Goal: Transaction & Acquisition: Purchase product/service

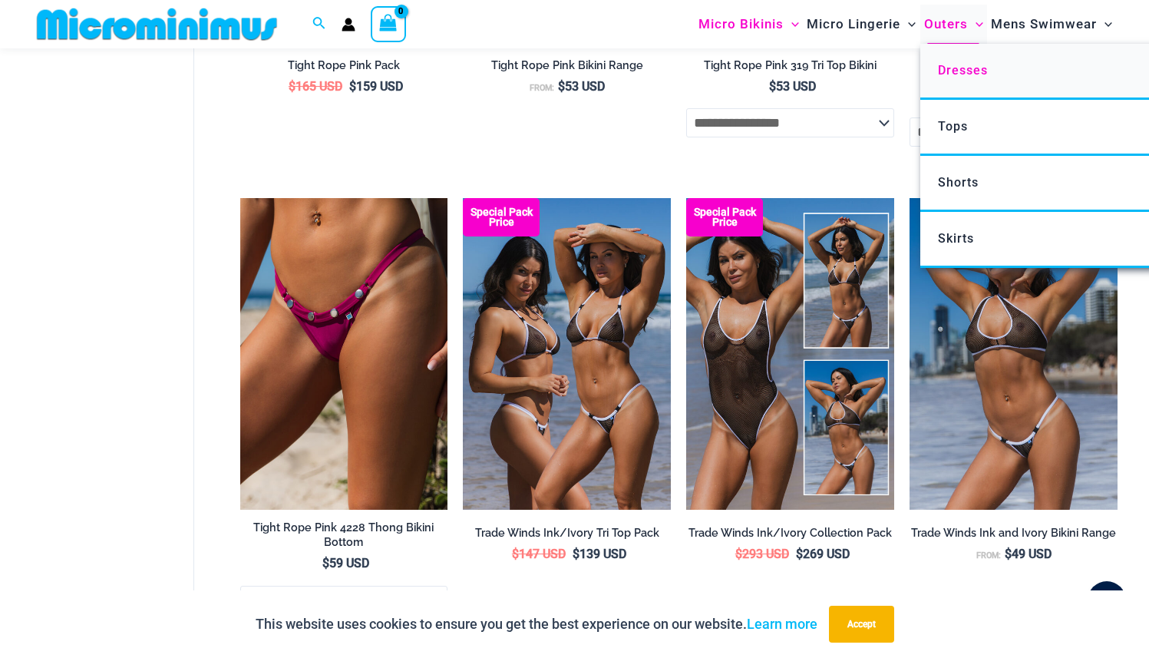
scroll to position [798, 0]
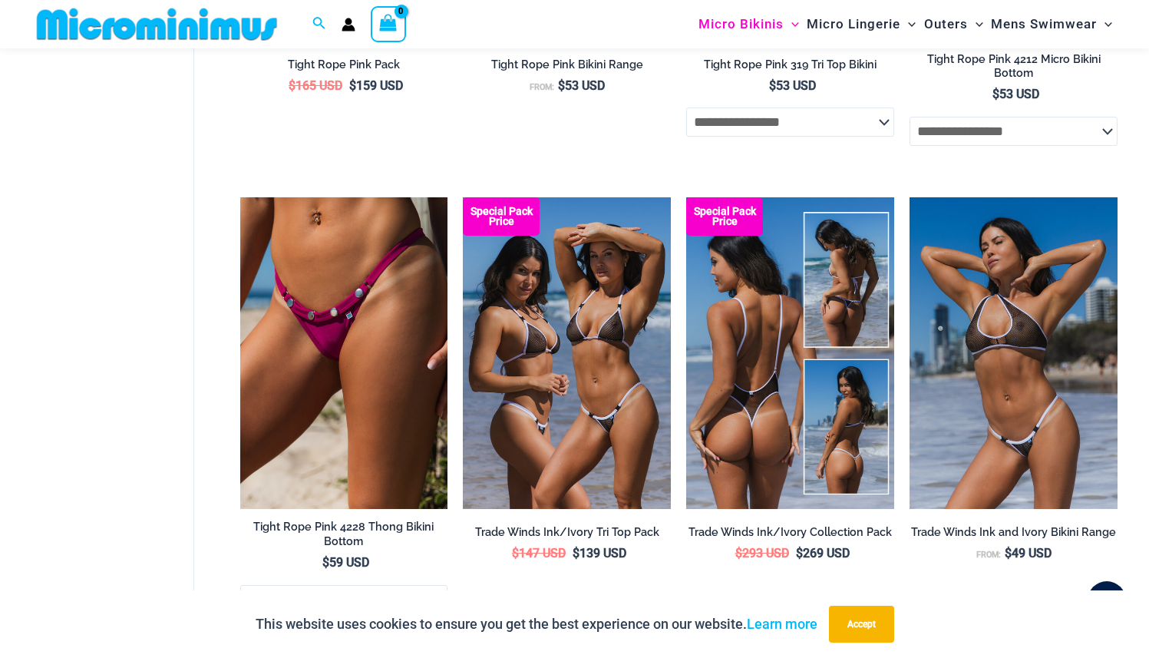
click at [738, 382] on img at bounding box center [790, 353] width 208 height 312
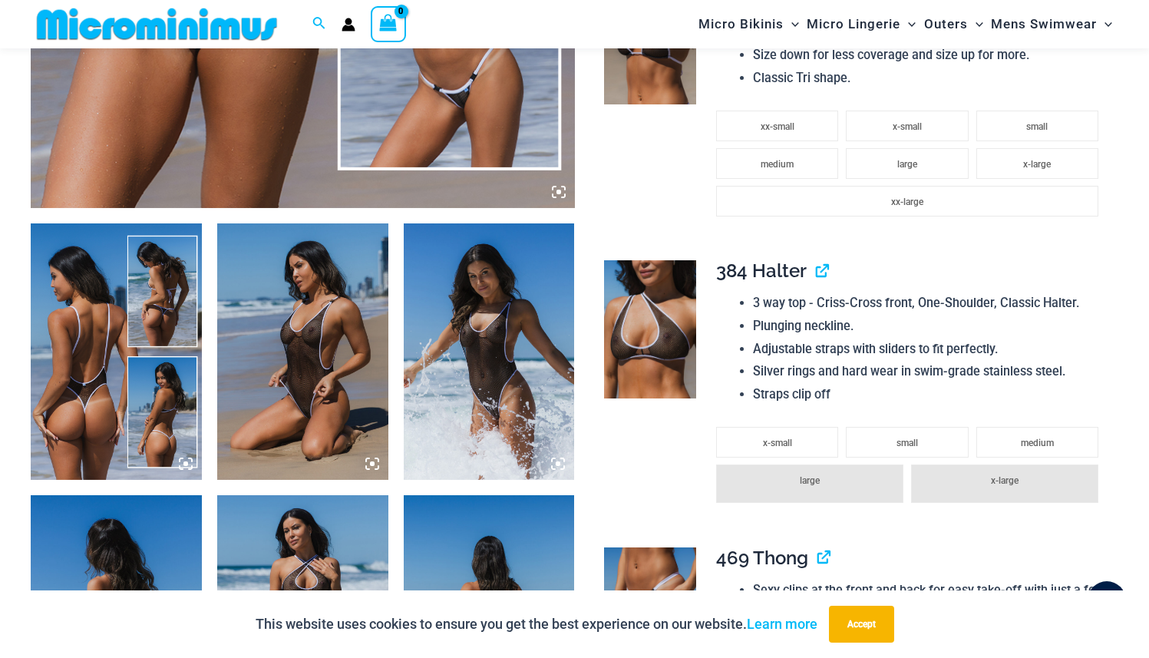
scroll to position [737, 0]
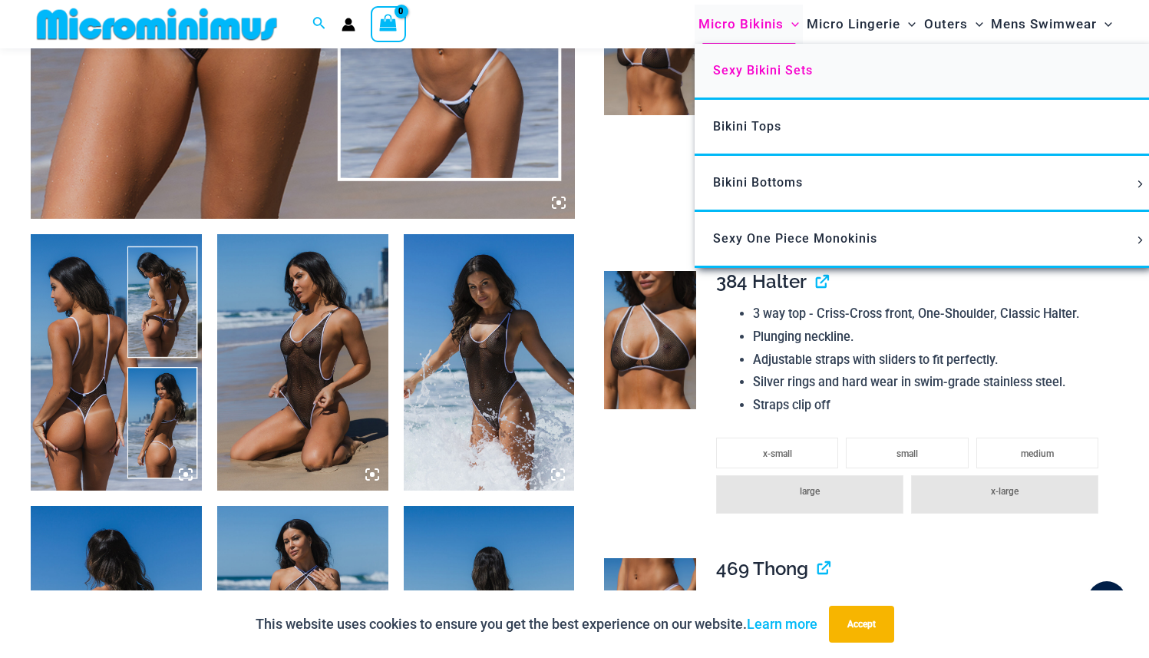
click at [775, 67] on span "Sexy Bikini Sets" at bounding box center [763, 70] width 100 height 15
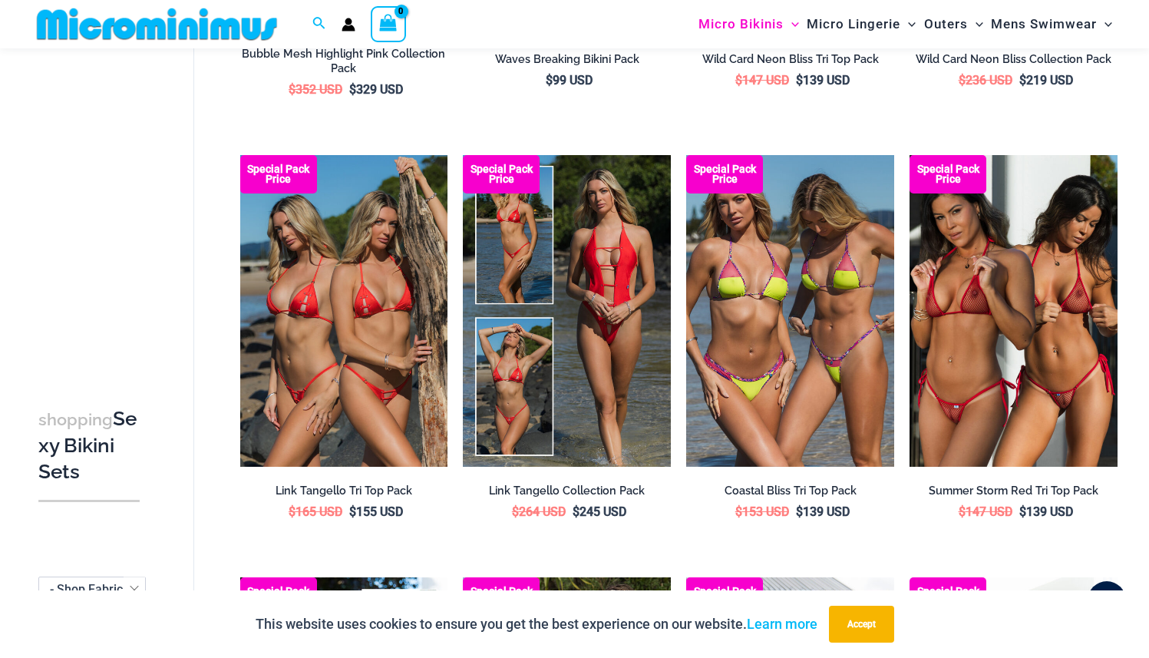
scroll to position [921, 0]
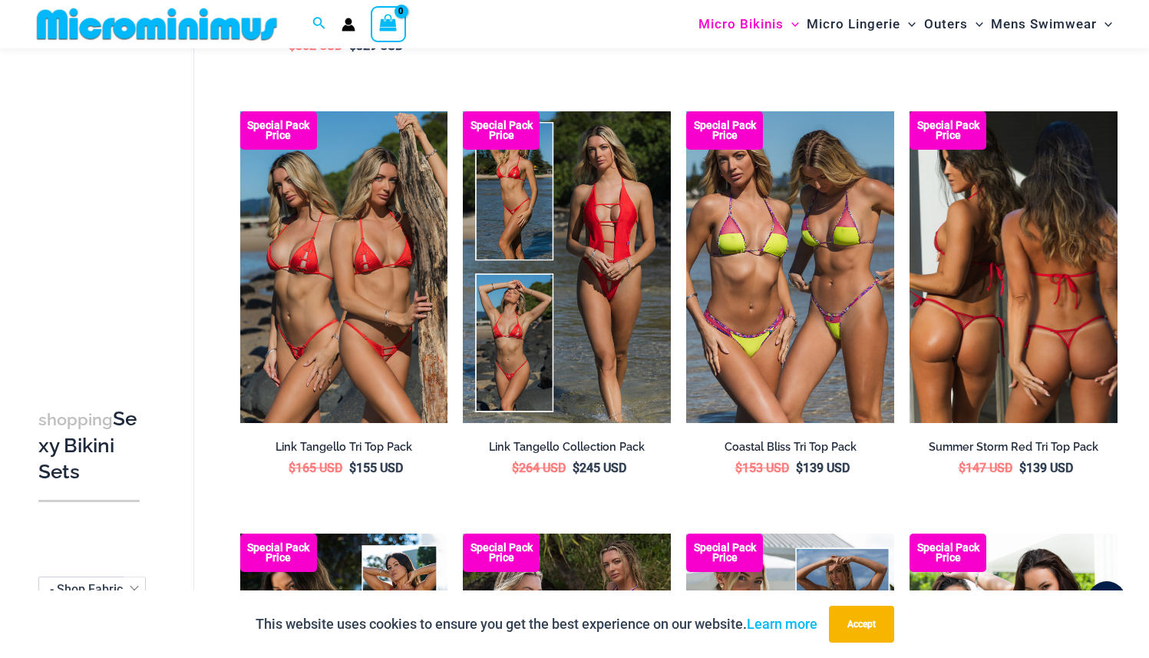
click at [1060, 395] on img at bounding box center [1013, 267] width 208 height 312
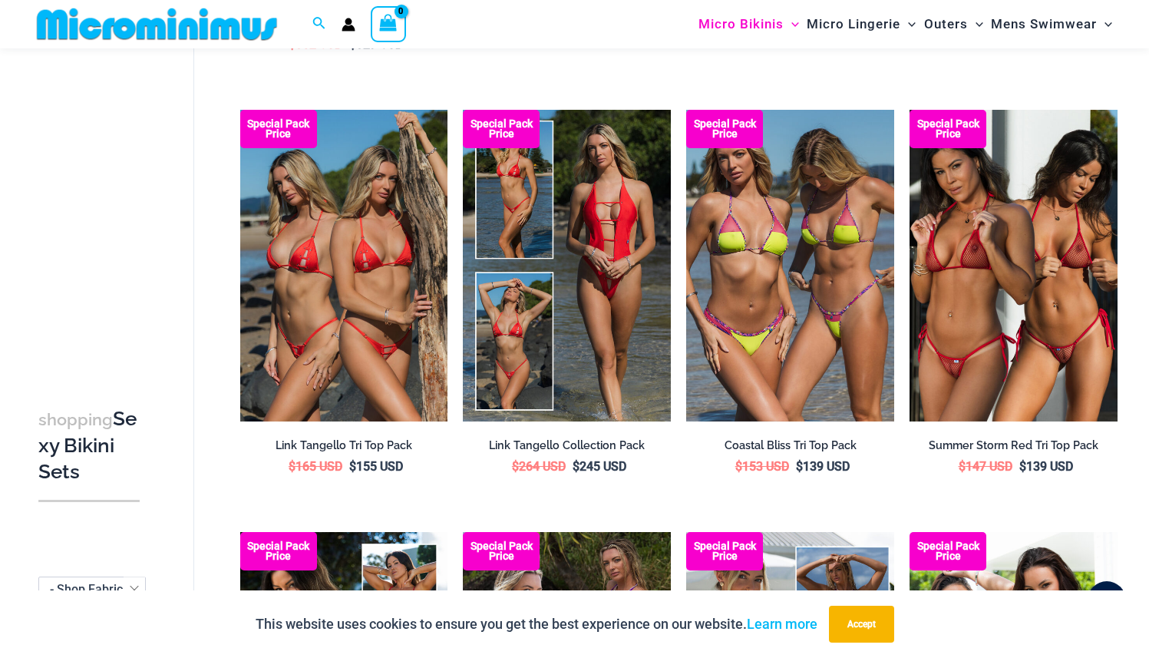
click at [111, 34] on img at bounding box center [157, 24] width 252 height 35
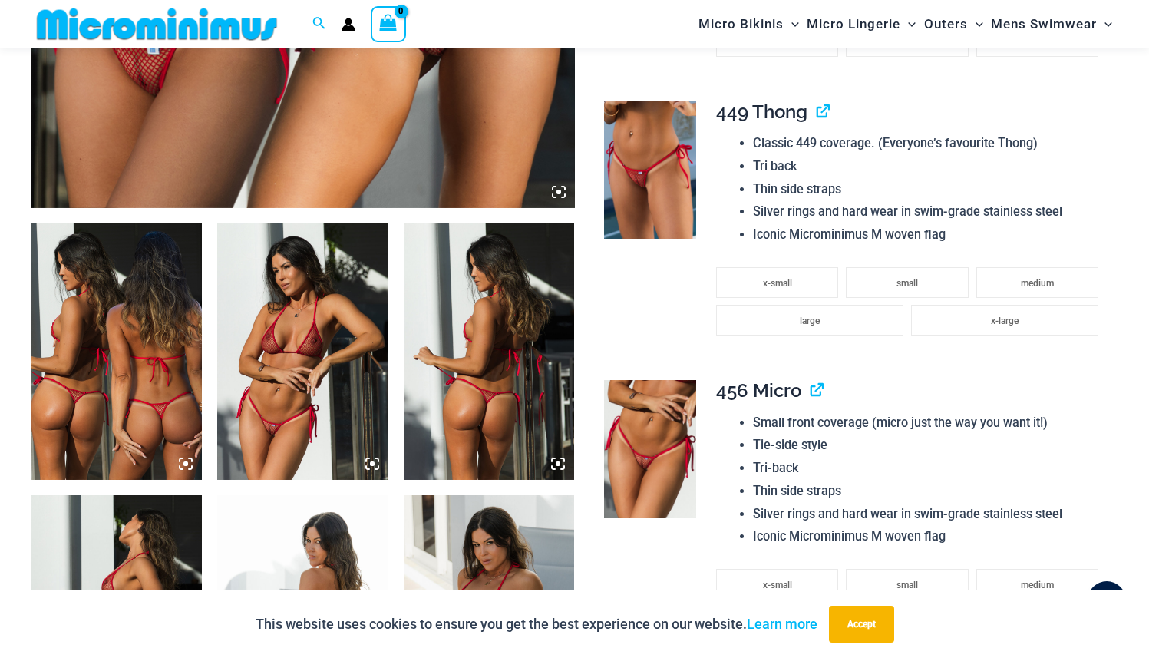
scroll to position [767, 0]
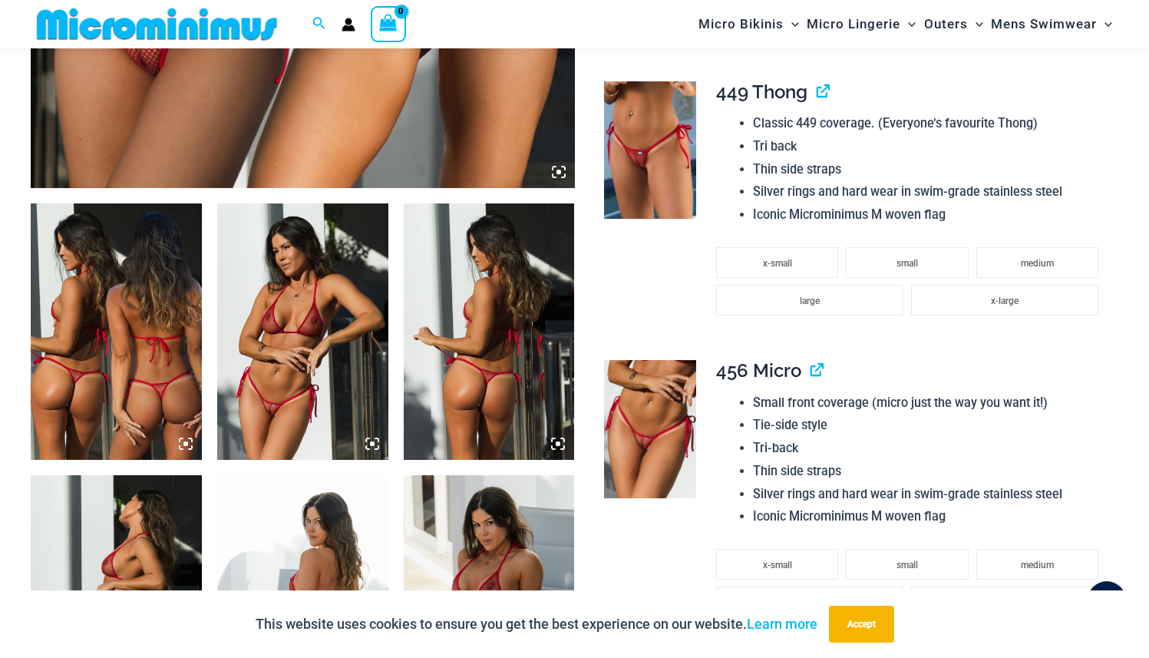
click at [355, 404] on img at bounding box center [302, 331] width 171 height 256
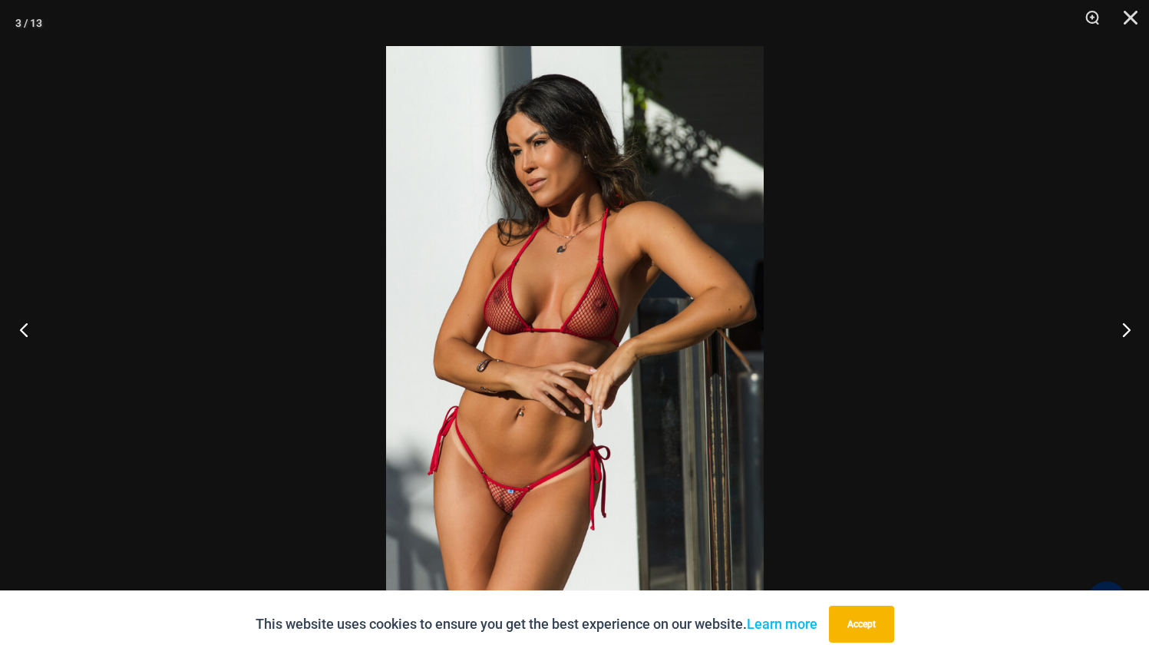
click at [35, 329] on button "Previous" at bounding box center [29, 329] width 58 height 77
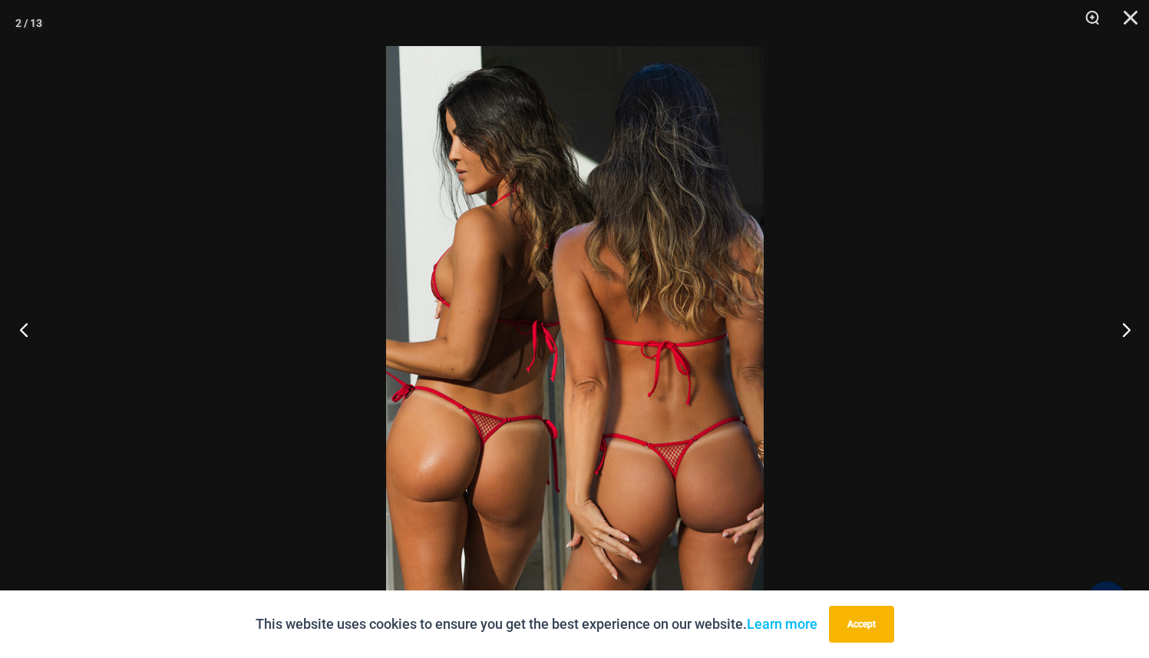
click at [16, 330] on button "Previous" at bounding box center [29, 329] width 58 height 77
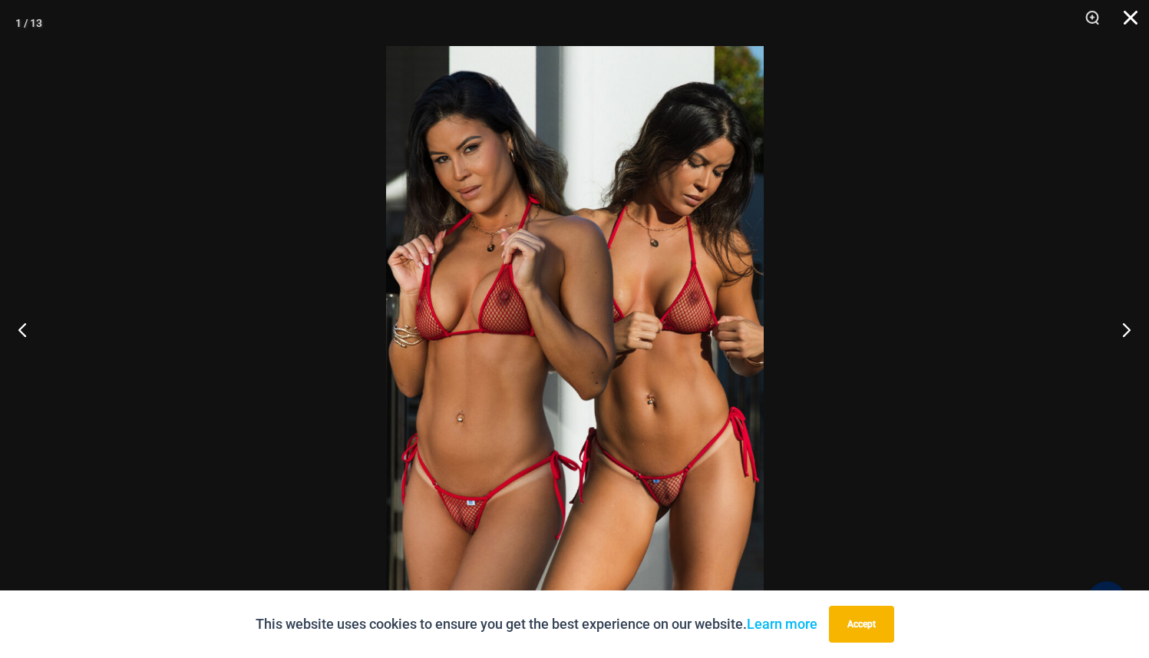
click at [1128, 25] on button "Close" at bounding box center [1125, 23] width 38 height 46
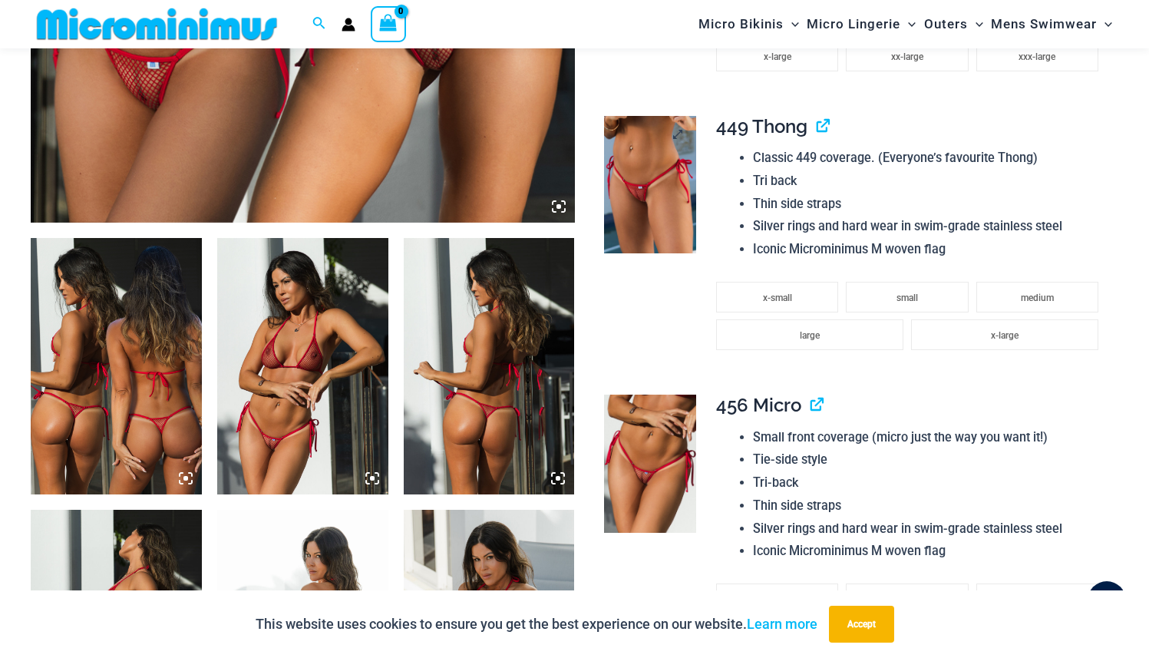
scroll to position [737, 0]
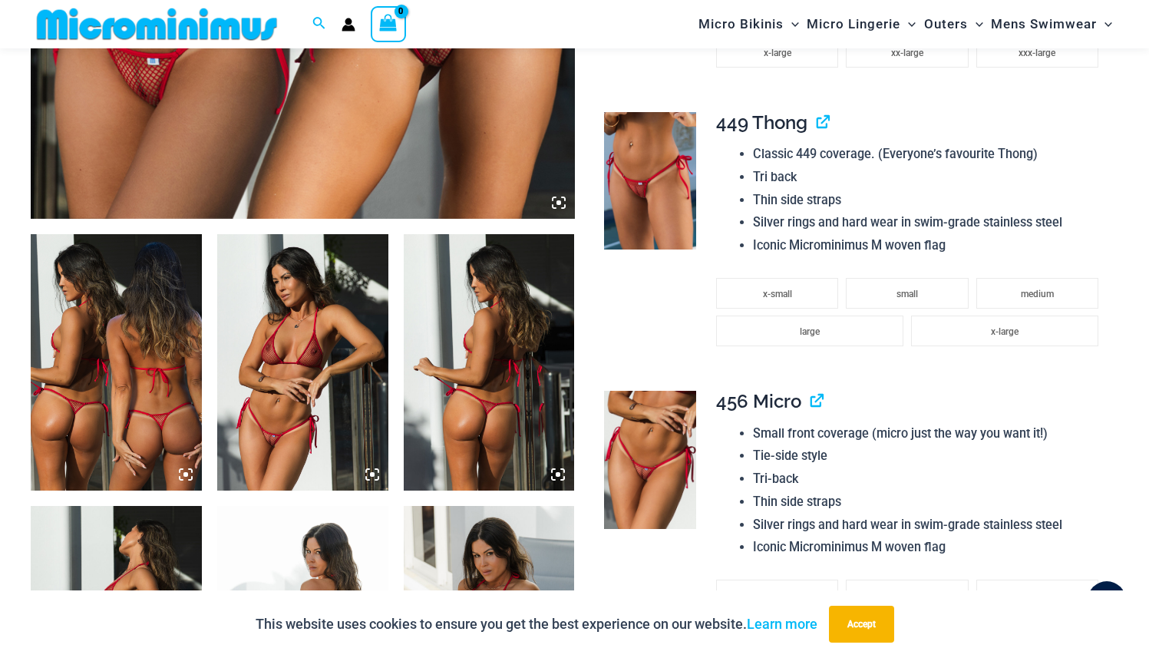
click at [279, 314] on img at bounding box center [302, 362] width 171 height 256
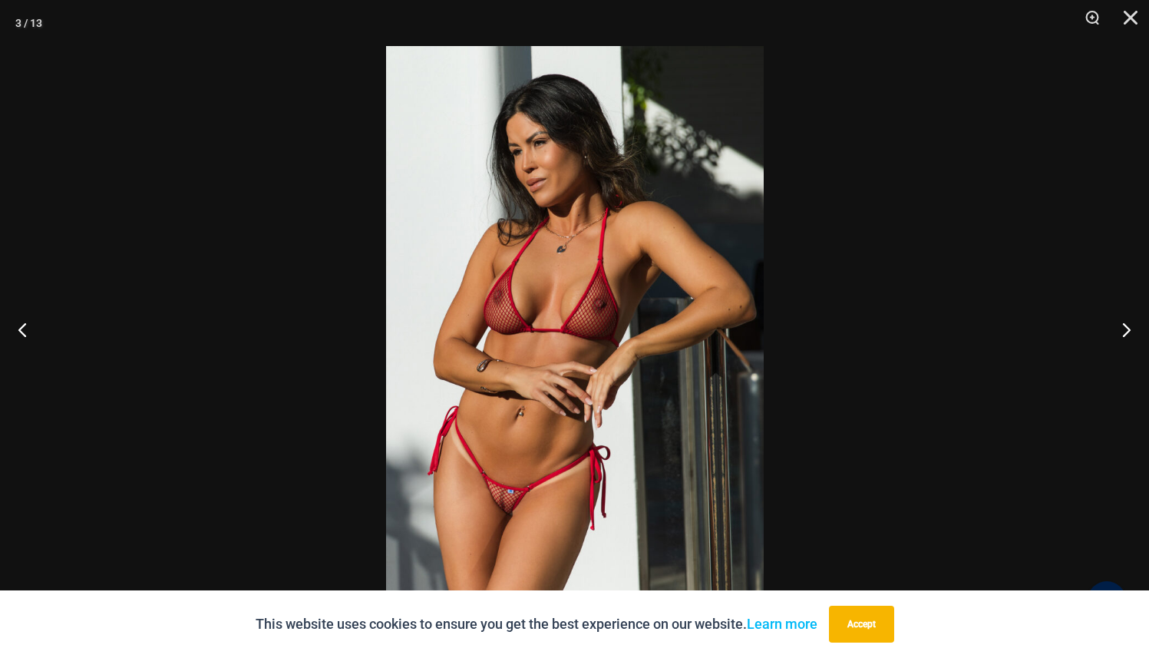
click at [381, 332] on div at bounding box center [574, 329] width 1149 height 658
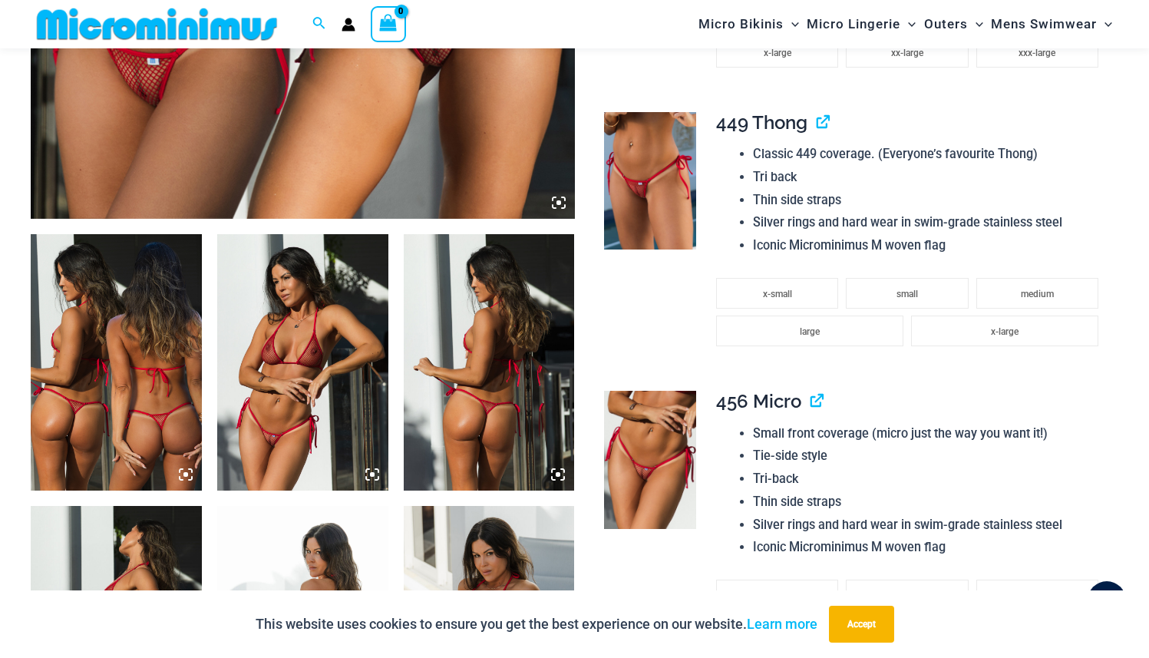
click at [273, 336] on img at bounding box center [302, 362] width 171 height 256
